Goal: Task Accomplishment & Management: Use online tool/utility

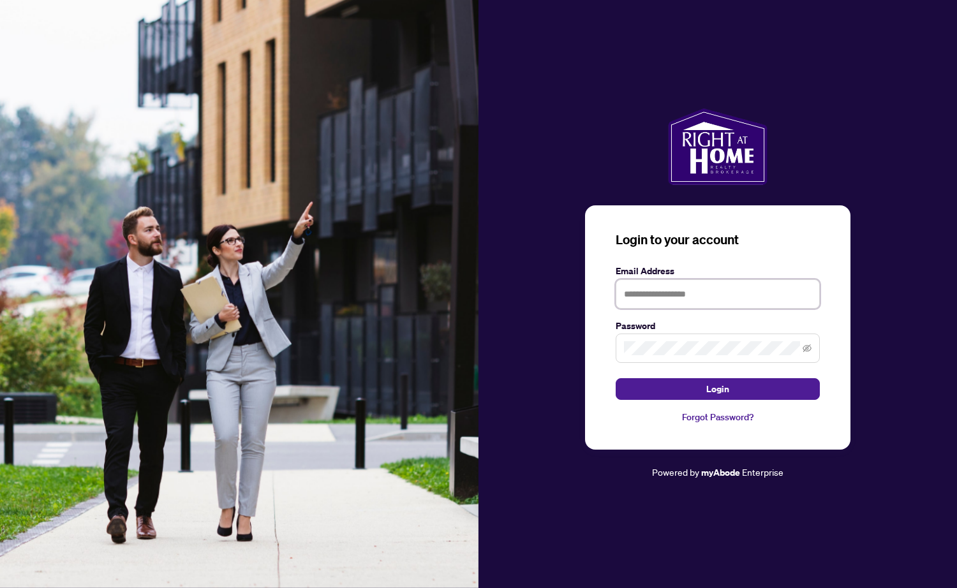
click at [691, 295] on input "text" at bounding box center [718, 294] width 204 height 29
click at [667, 297] on input "**********" at bounding box center [718, 294] width 204 height 29
type input "**********"
click at [616, 378] on button "Login" at bounding box center [718, 389] width 204 height 22
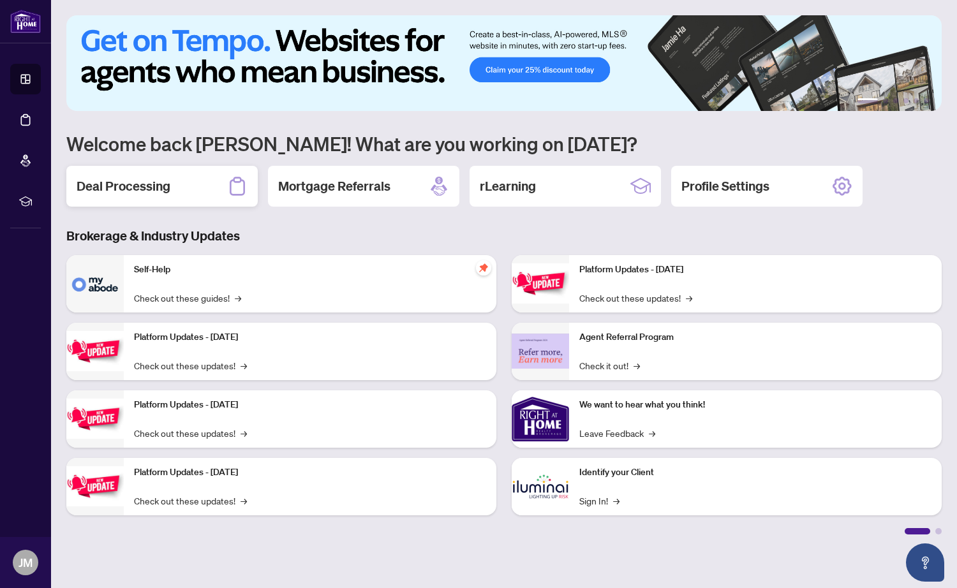
click at [117, 184] on h2 "Deal Processing" at bounding box center [124, 186] width 94 height 18
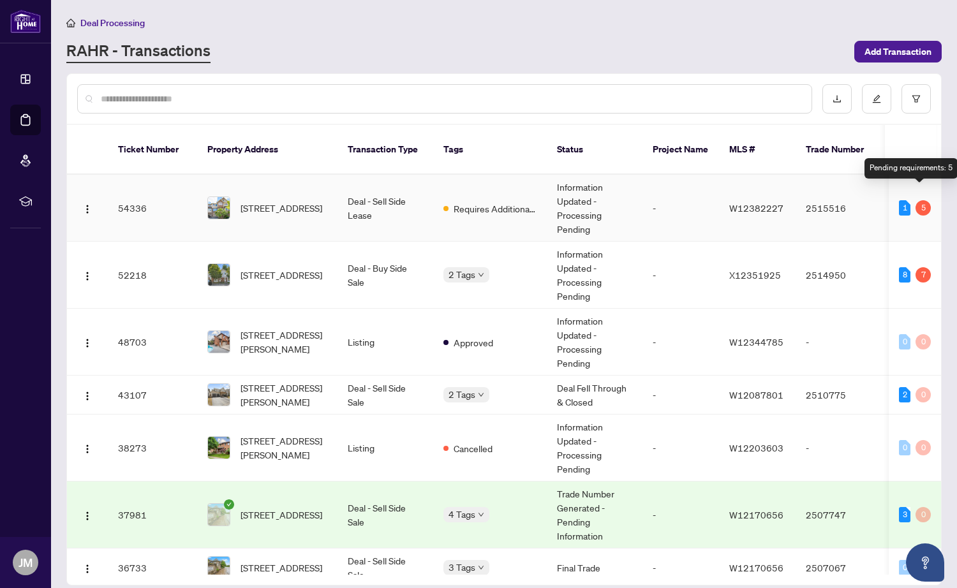
click at [917, 200] on div "5" at bounding box center [923, 207] width 15 height 15
click at [920, 200] on div "5" at bounding box center [923, 207] width 15 height 15
click at [274, 201] on span "[STREET_ADDRESS]" at bounding box center [282, 208] width 82 height 14
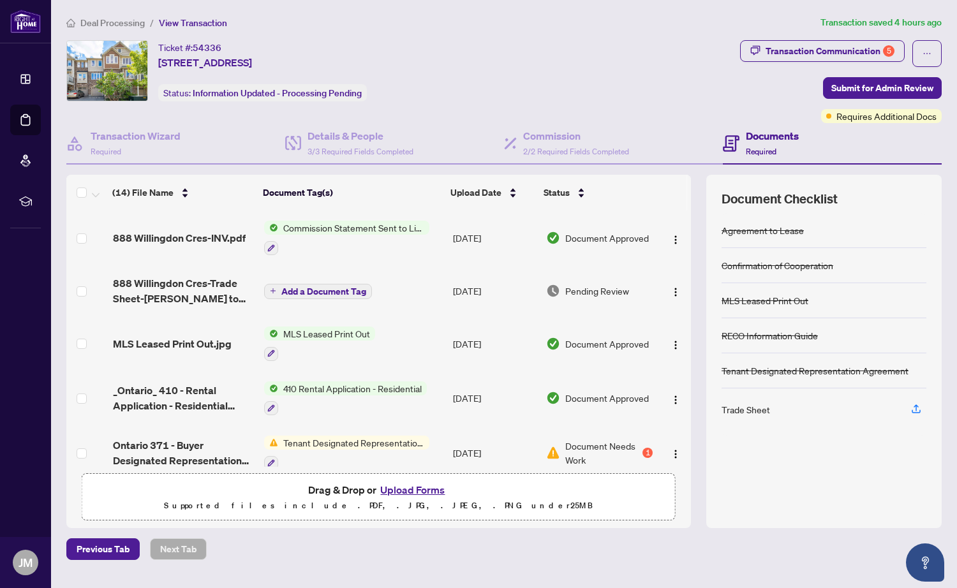
click at [594, 451] on span "Document Needs Work" at bounding box center [603, 453] width 75 height 28
drag, startPoint x: 691, startPoint y: 285, endPoint x: 691, endPoint y: 311, distance: 26.2
click at [691, 311] on div "(14) File Name Document Tag(s) Upload Date Status 888 [GEOGRAPHIC_DATA] Cres-IN…" at bounding box center [504, 351] width 876 height 353
click at [237, 447] on span "Ontario 371 - Buyer Designated Representation Agreement - Authority for Purchas…" at bounding box center [183, 453] width 141 height 31
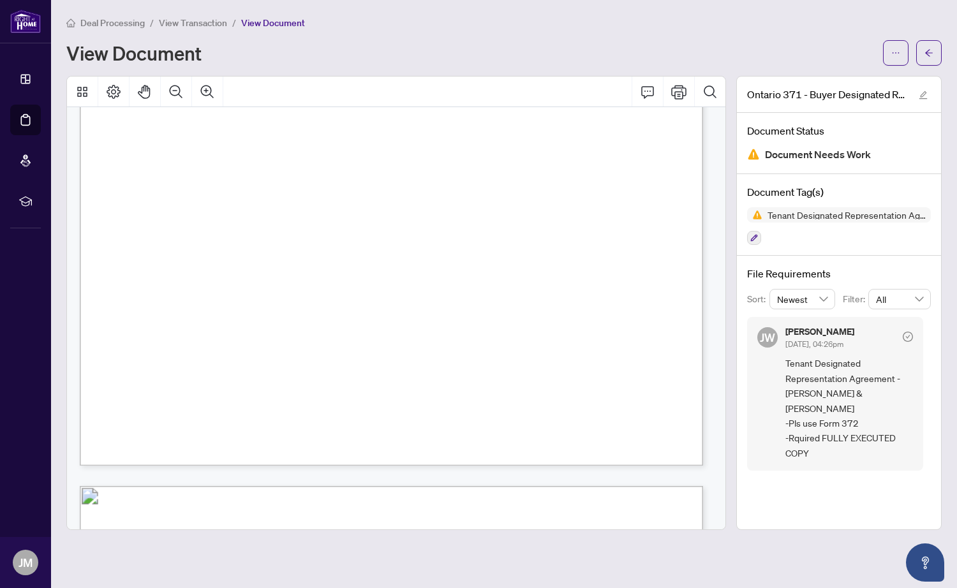
scroll to position [2045, 0]
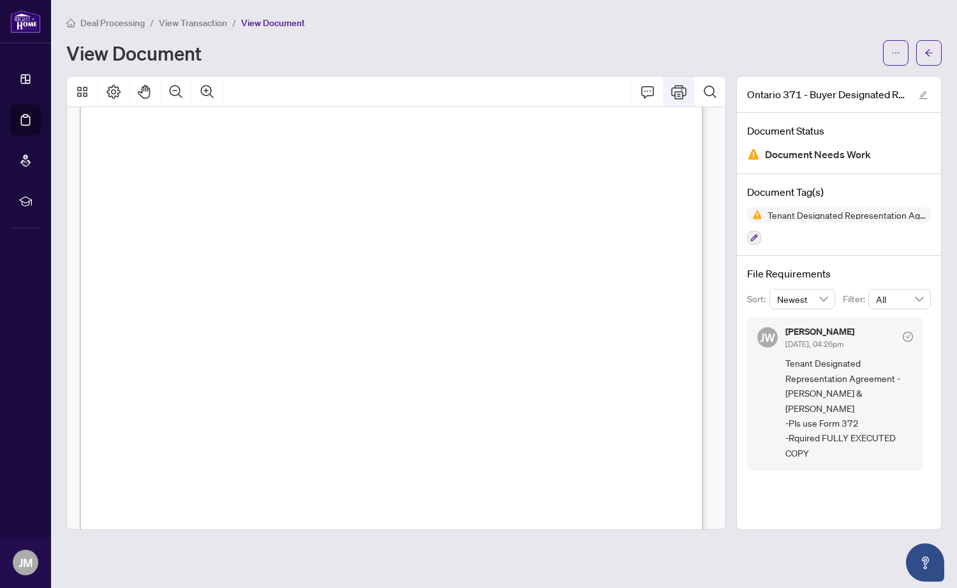
click at [682, 91] on icon "Print" at bounding box center [678, 91] width 15 height 15
